Goal: Complete application form: Complete application form

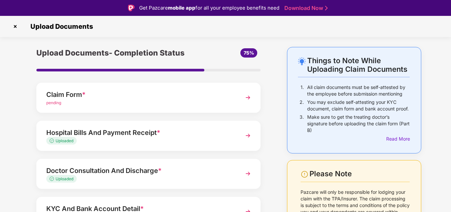
scroll to position [16, 0]
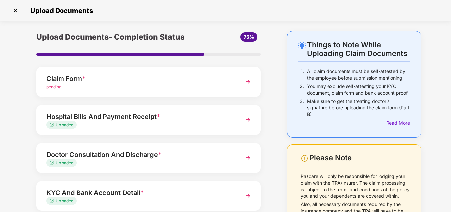
click at [249, 84] on img at bounding box center [248, 82] width 12 height 12
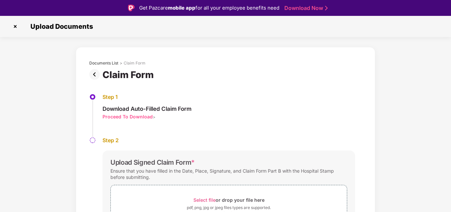
scroll to position [44, 0]
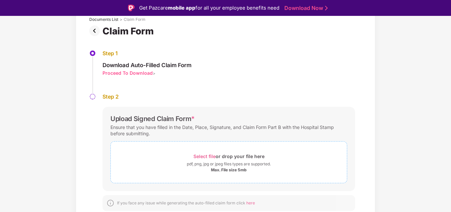
click at [207, 156] on span "Select file" at bounding box center [205, 156] width 22 height 6
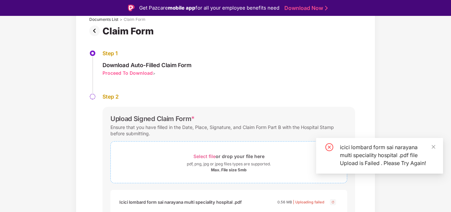
scroll to position [16, 0]
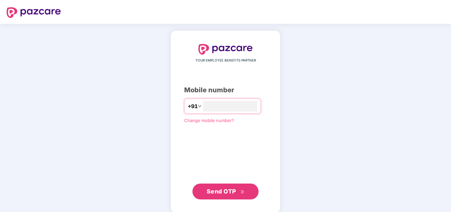
type input "**********"
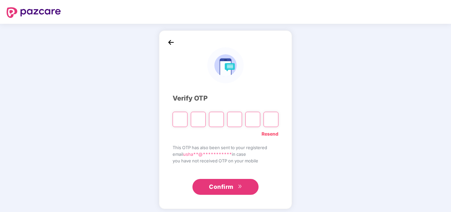
type input "*"
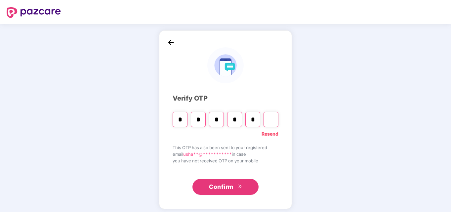
type input "*"
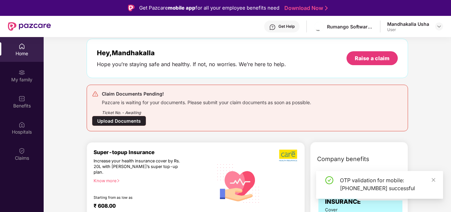
scroll to position [30, 0]
click at [122, 121] on div "Upload Documents" at bounding box center [119, 120] width 54 height 10
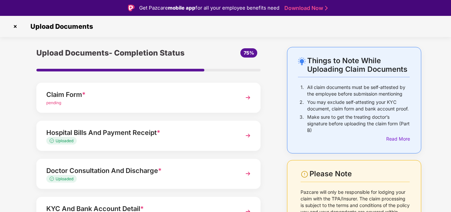
click at [249, 99] on img at bounding box center [248, 98] width 12 height 12
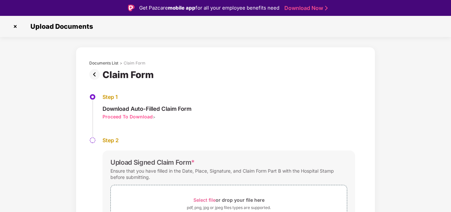
scroll to position [44, 0]
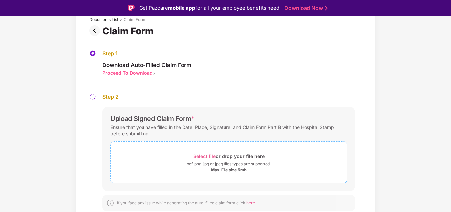
click at [206, 157] on span "Select file" at bounding box center [205, 156] width 22 height 6
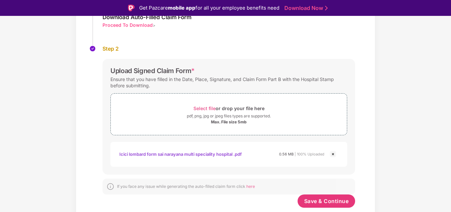
scroll to position [16, 0]
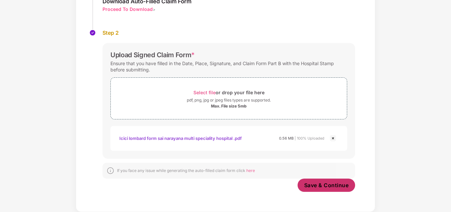
click at [313, 186] on span "Save & Continue" at bounding box center [326, 185] width 45 height 7
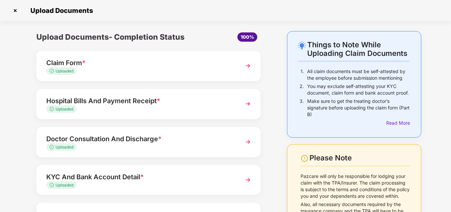
scroll to position [62, 0]
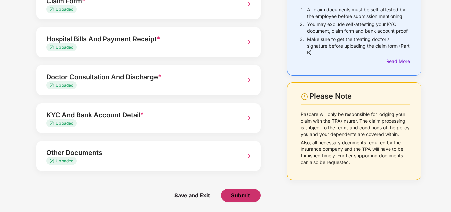
click at [237, 196] on span "Submit" at bounding box center [240, 195] width 19 height 7
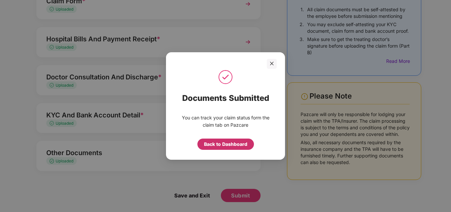
click at [222, 145] on div "Back to Dashboard" at bounding box center [225, 144] width 43 height 7
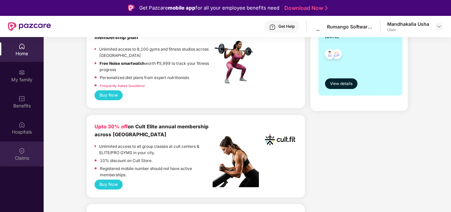
scroll to position [199, 0]
click at [24, 151] on img at bounding box center [22, 151] width 7 height 7
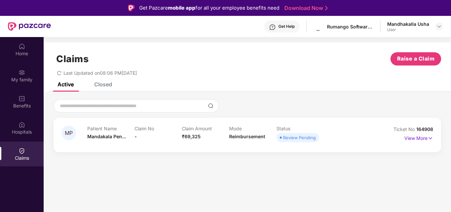
click at [104, 86] on div "Closed" at bounding box center [103, 84] width 18 height 7
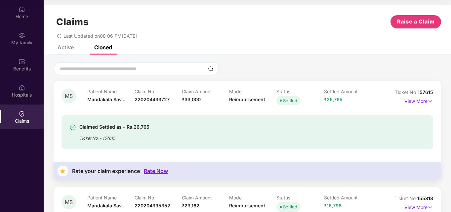
click at [67, 49] on div "Active" at bounding box center [66, 47] width 16 height 7
